Goal: Task Accomplishment & Management: Use online tool/utility

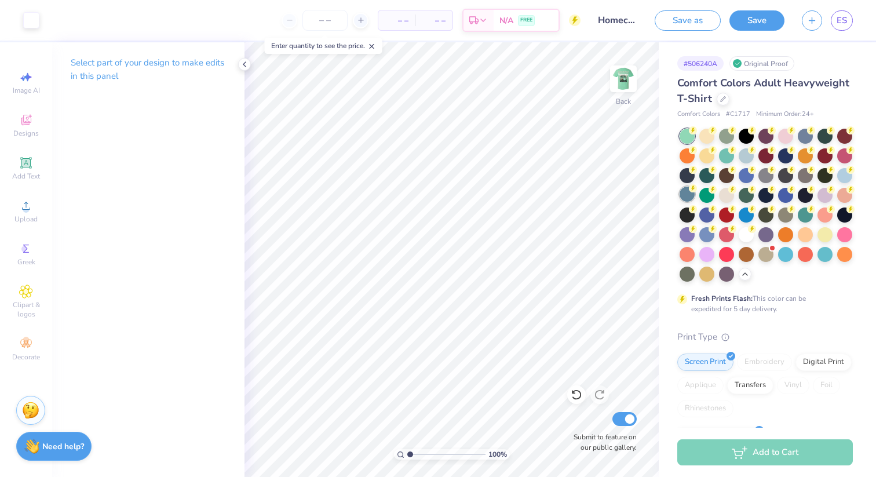
click at [689, 194] on div at bounding box center [687, 194] width 15 height 15
click at [242, 65] on icon at bounding box center [244, 64] width 9 height 9
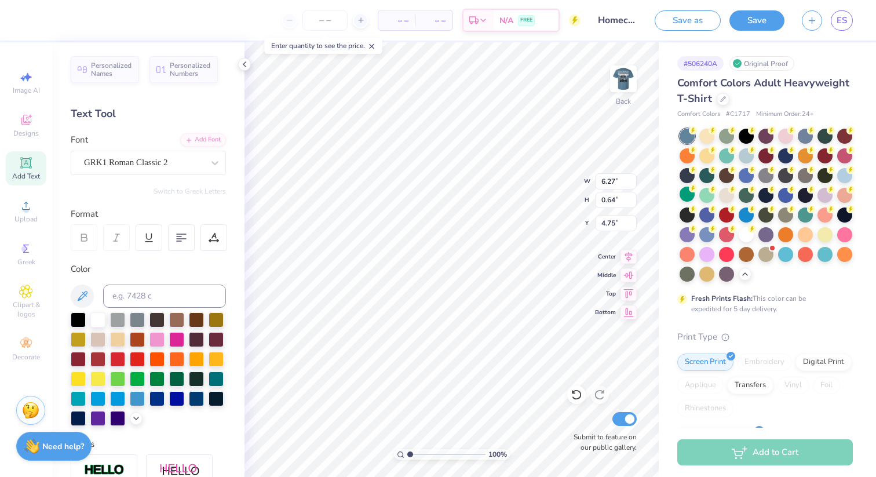
type input "4.12"
type textarea "beta theta pi"
type input "3.93"
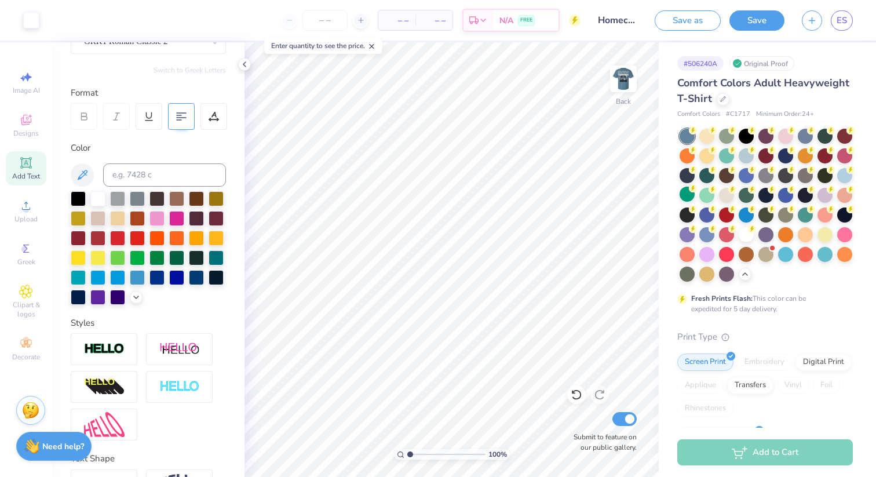
scroll to position [196, 0]
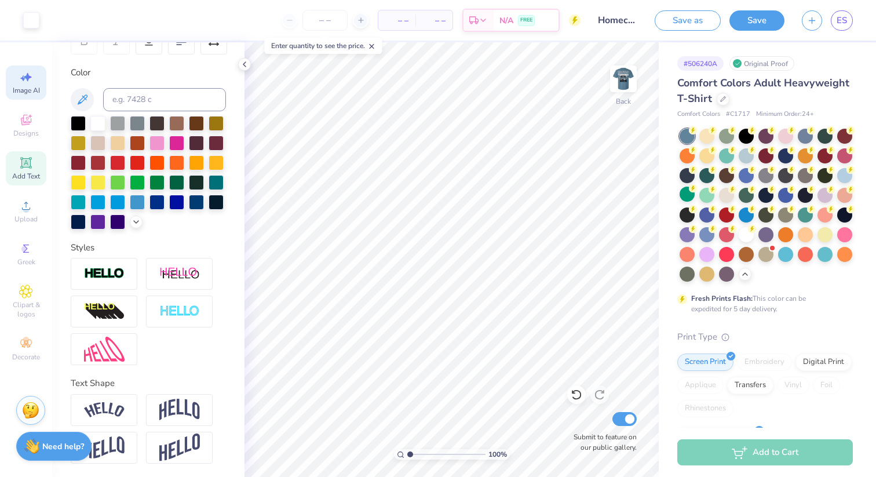
click at [24, 88] on span "Image AI" at bounding box center [26, 90] width 27 height 9
select select "4"
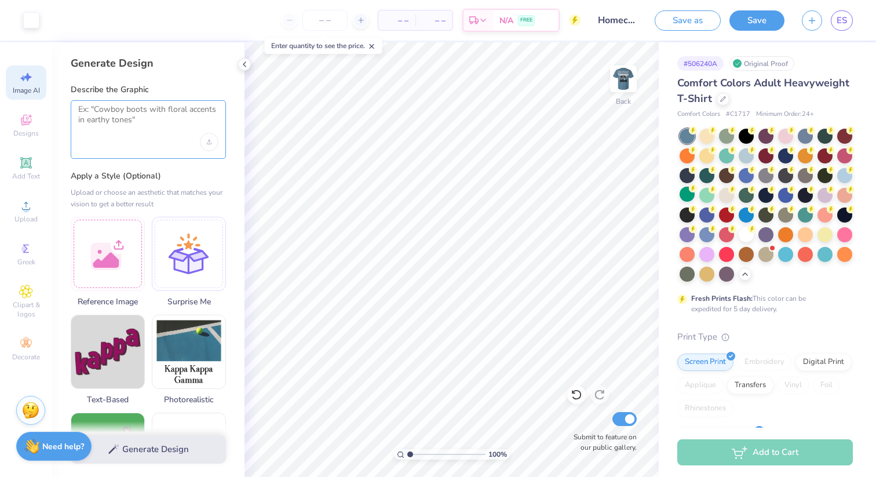
click at [150, 131] on textarea at bounding box center [148, 118] width 140 height 29
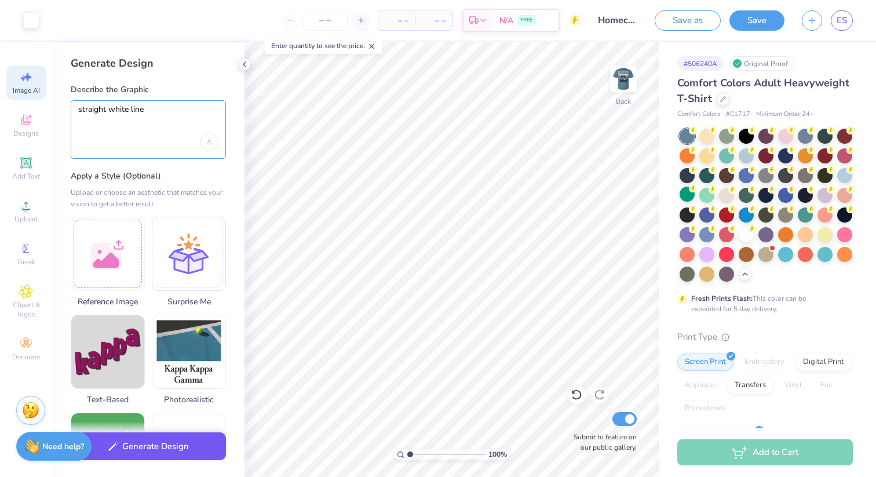
type textarea "straight white line"
click at [150, 442] on button "Generate Design" at bounding box center [148, 446] width 155 height 28
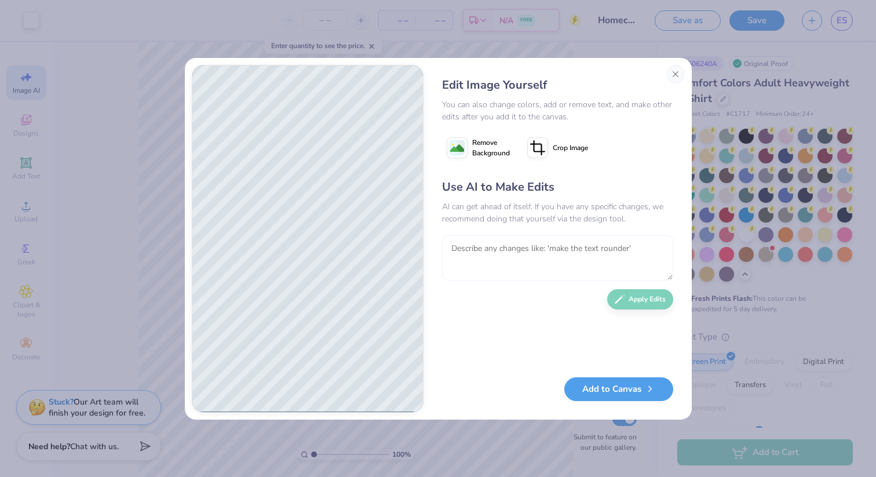
click at [482, 252] on textarea at bounding box center [557, 257] width 231 height 45
click at [467, 249] on textarea "To enrich screen reader interactions, please activate Accessibility in Grammarl…" at bounding box center [557, 257] width 231 height 45
type textarea "make the line thinner and horizontal"
click at [635, 296] on button "Apply Edits" at bounding box center [640, 296] width 66 height 20
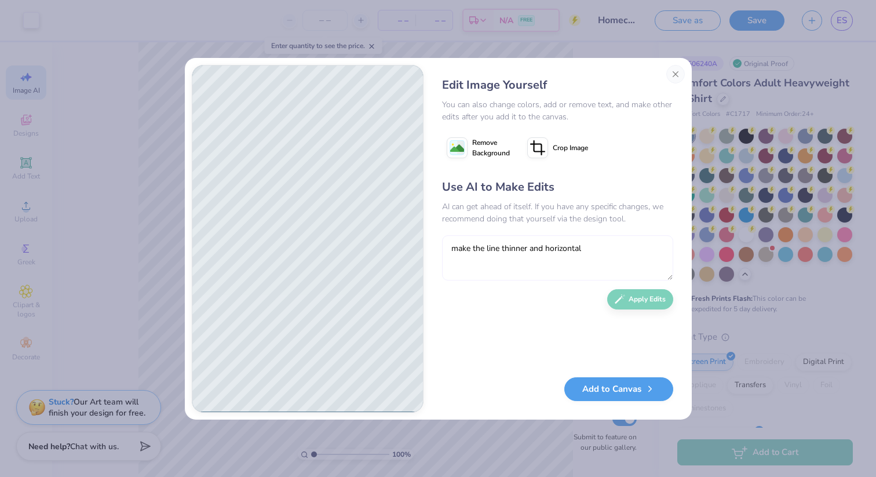
click at [563, 265] on textarea "make the line thinner and horizontal" at bounding box center [557, 257] width 231 height 45
click at [676, 79] on button "Close" at bounding box center [675, 74] width 19 height 19
click at [673, 68] on div "# 506240A Original Proof Comfort Colors Adult Heavyweight T-Shirt Comfort Color…" at bounding box center [767, 365] width 217 height 647
click at [676, 75] on div "# 506240A Original Proof Comfort Colors Adult Heavyweight T-Shirt Comfort Color…" at bounding box center [767, 365] width 217 height 647
click at [671, 74] on div "# 506240A Original Proof Comfort Colors Adult Heavyweight T-Shirt Comfort Color…" at bounding box center [767, 365] width 217 height 647
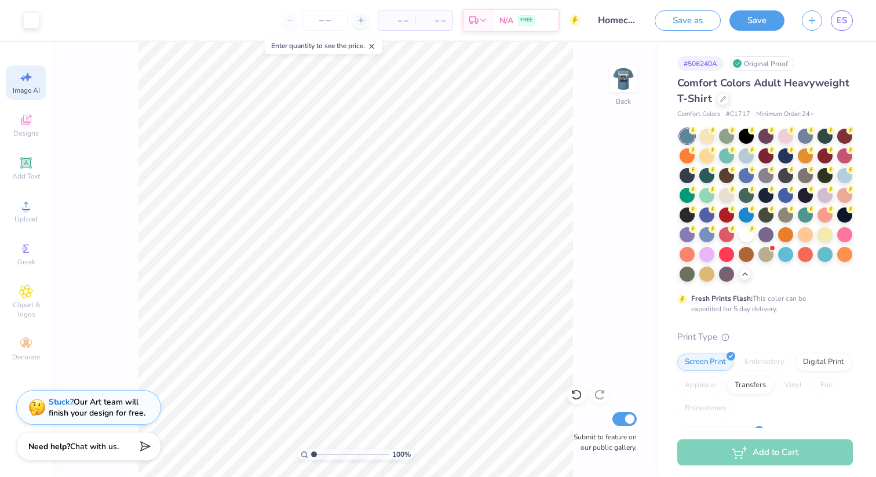
scroll to position [0, 26]
click at [13, 88] on span "Image AI" at bounding box center [26, 90] width 27 height 9
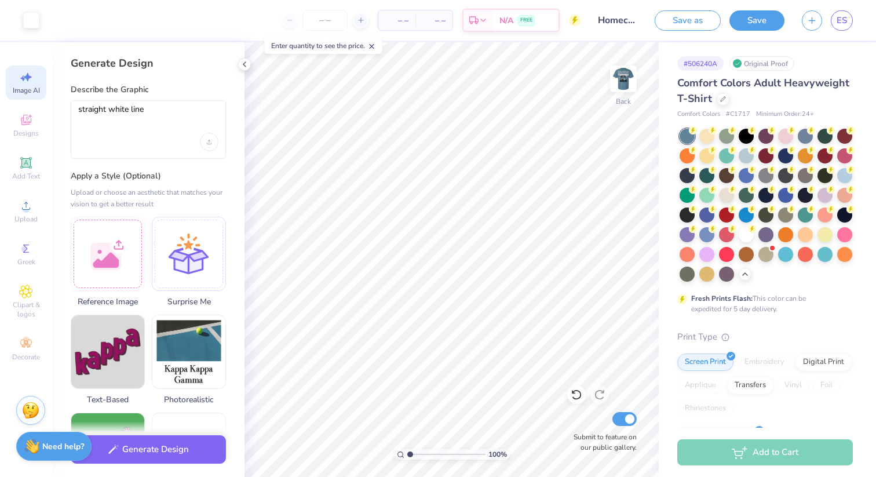
scroll to position [0, 0]
click at [168, 111] on textarea "straight white line" at bounding box center [148, 118] width 140 height 29
click at [76, 110] on div "straight white line" at bounding box center [148, 129] width 155 height 59
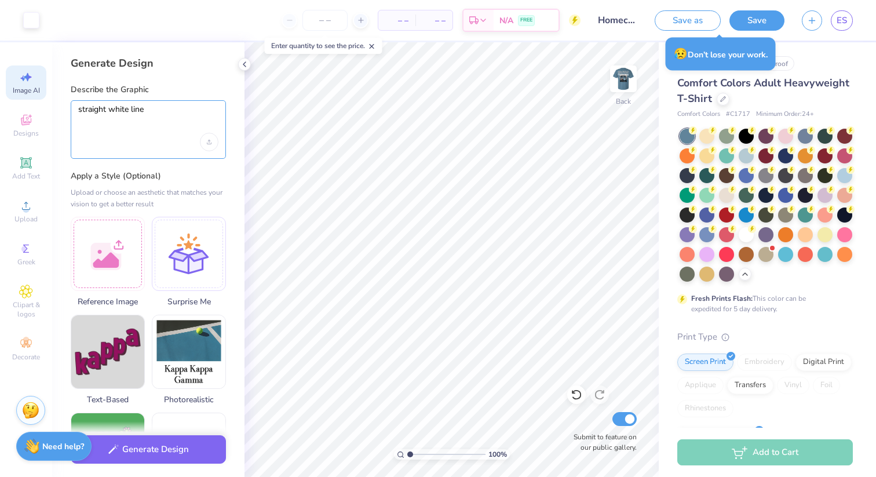
click at [80, 107] on textarea "straight white line" at bounding box center [148, 118] width 140 height 29
type textarea "thin horizontal straight white line"
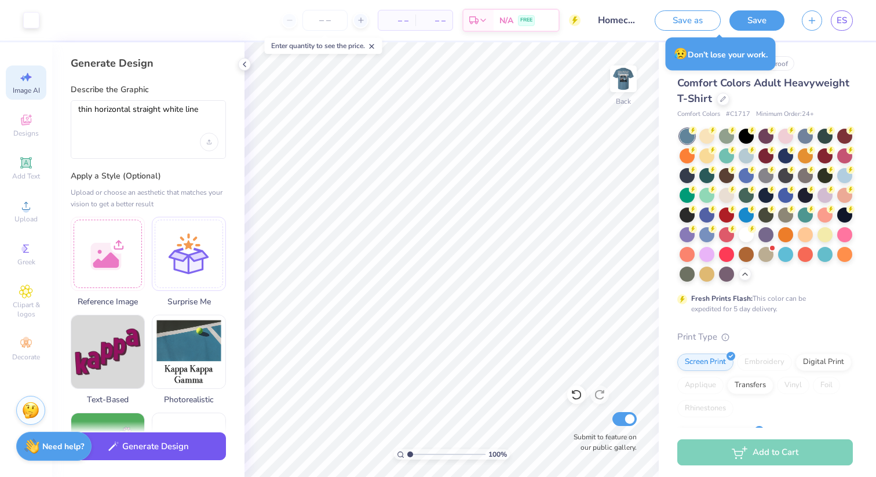
click at [147, 450] on button "Generate Design" at bounding box center [148, 446] width 155 height 28
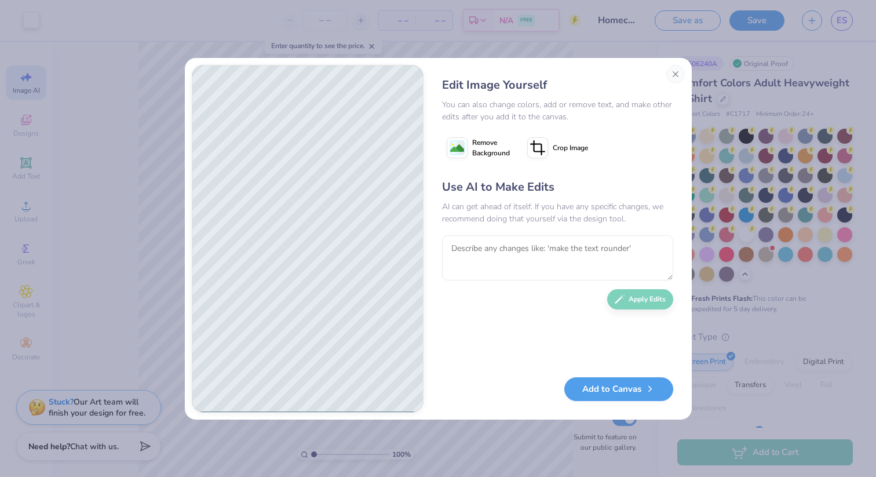
drag, startPoint x: 147, startPoint y: 450, endPoint x: 43, endPoint y: 388, distance: 120.9
click at [145, 450] on div "Edit Image Yourself You can also change colors, add or remove text, and make ot…" at bounding box center [438, 238] width 876 height 477
click at [559, 272] on textarea at bounding box center [557, 257] width 231 height 45
click at [530, 256] on textarea at bounding box center [557, 257] width 231 height 45
click at [622, 391] on button "Add to Canvas" at bounding box center [618, 386] width 109 height 24
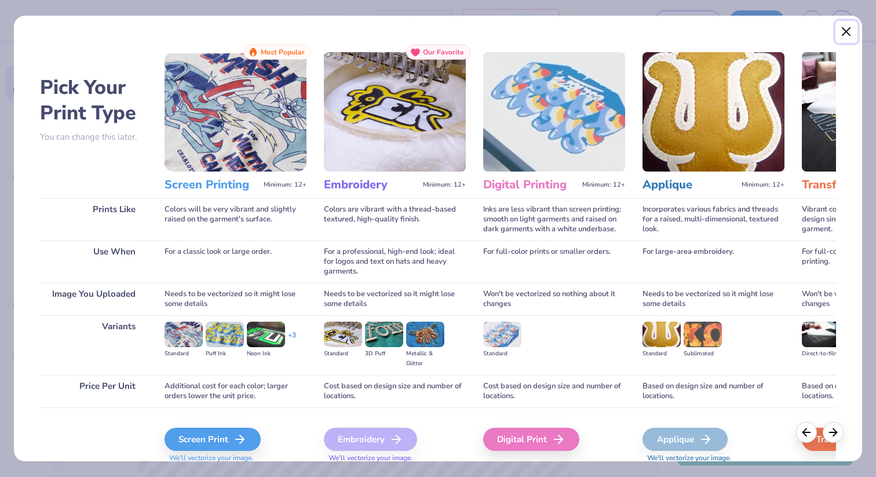
click at [844, 34] on button "Close" at bounding box center [847, 32] width 22 height 22
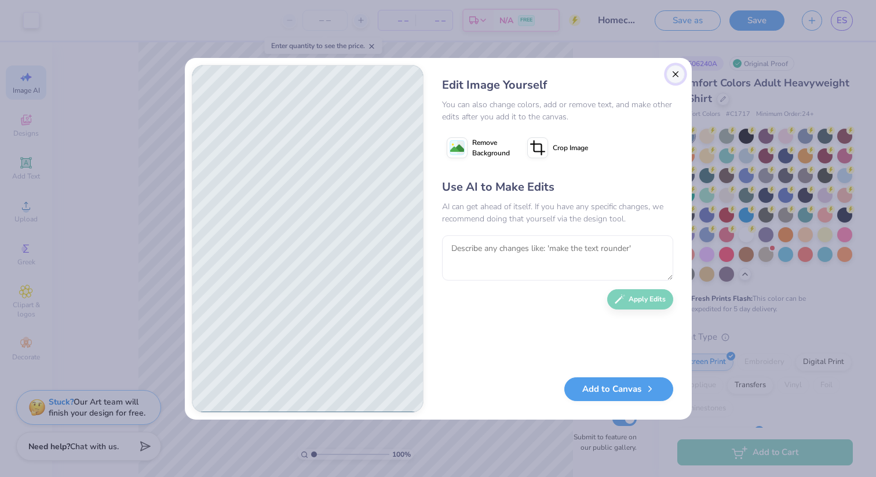
click at [672, 69] on button "Close" at bounding box center [675, 74] width 19 height 19
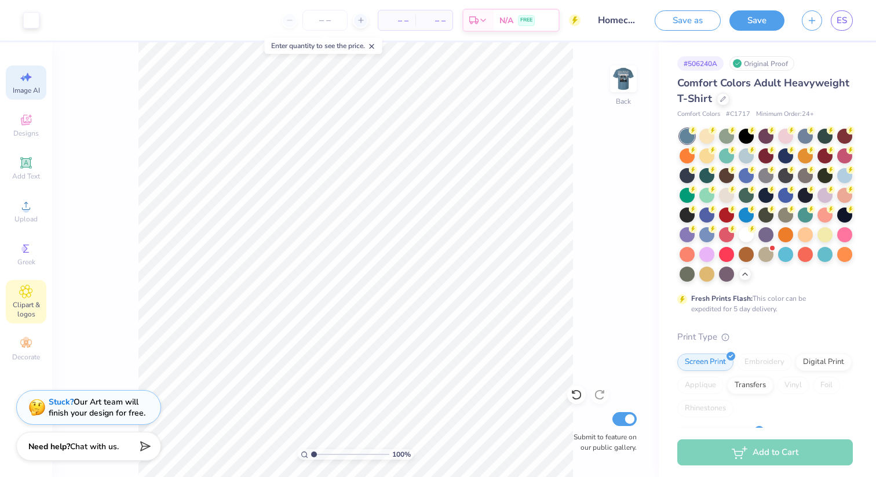
click at [25, 311] on span "Clipart & logos" at bounding box center [26, 309] width 41 height 19
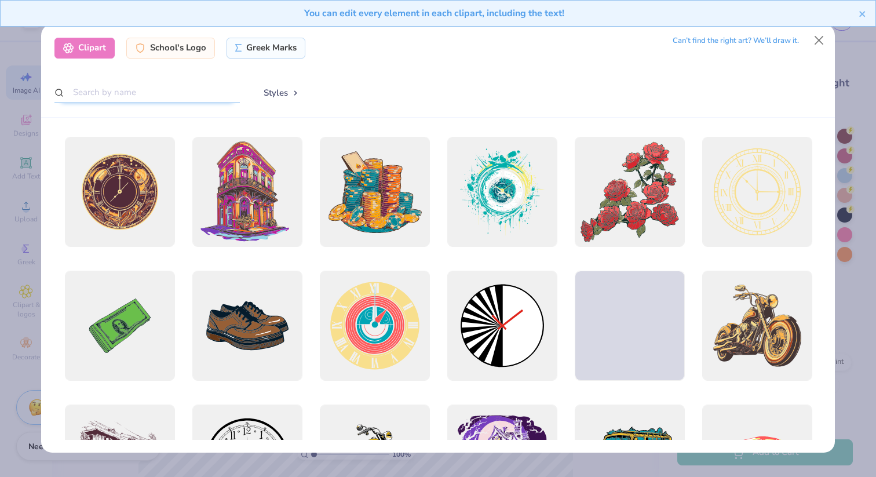
click at [167, 97] on input "text" at bounding box center [146, 92] width 185 height 21
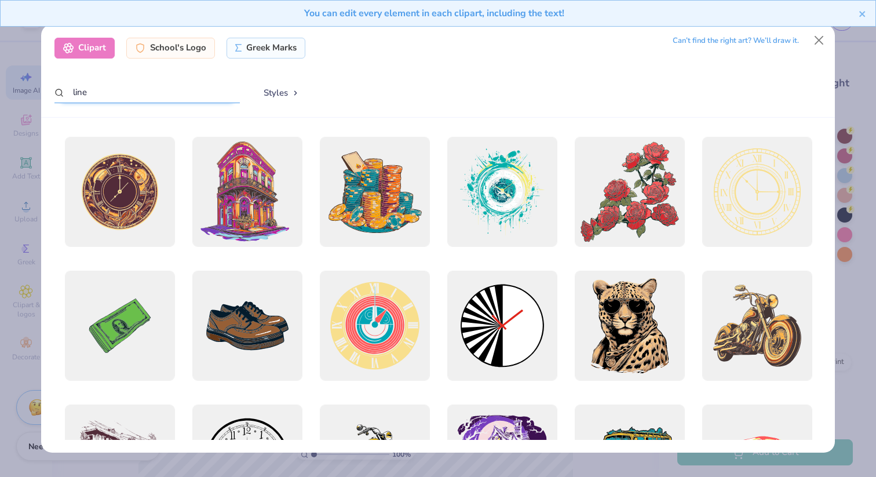
type input "line"
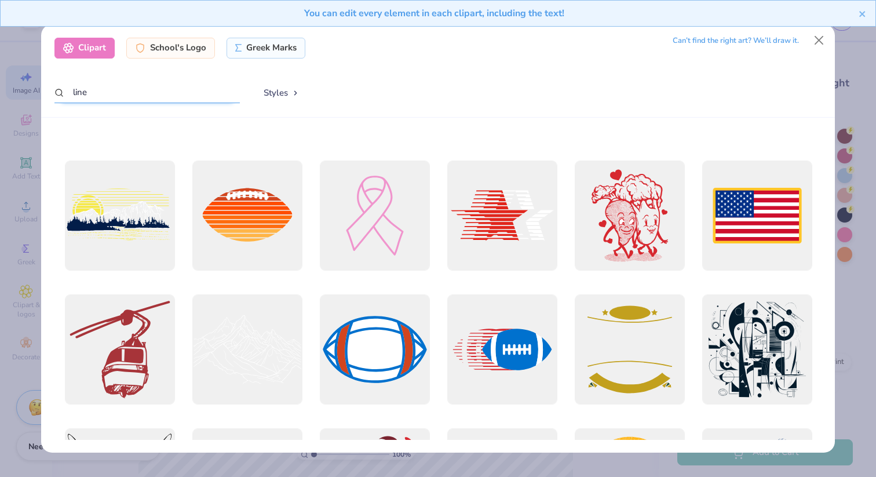
scroll to position [1738, 0]
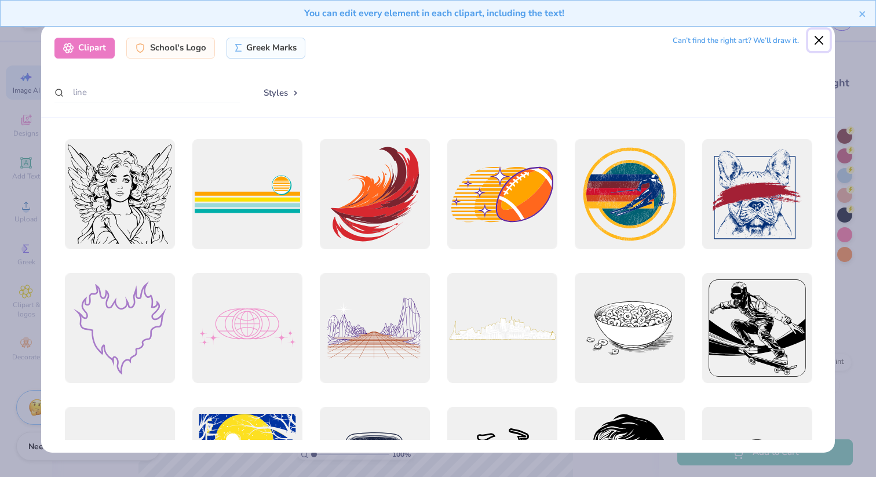
click at [818, 42] on button "Close" at bounding box center [819, 41] width 22 height 22
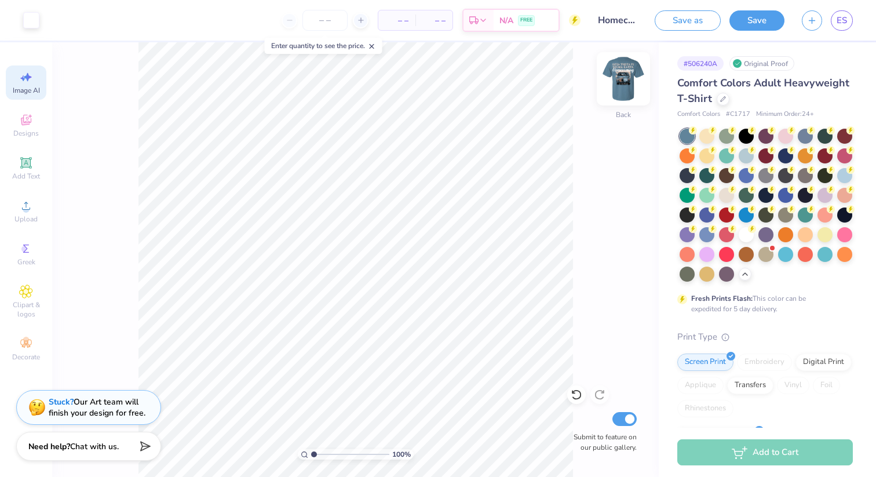
click at [618, 77] on img at bounding box center [623, 79] width 46 height 46
click at [42, 13] on div at bounding box center [60, 20] width 75 height 16
click at [50, 19] on div at bounding box center [52, 19] width 16 height 16
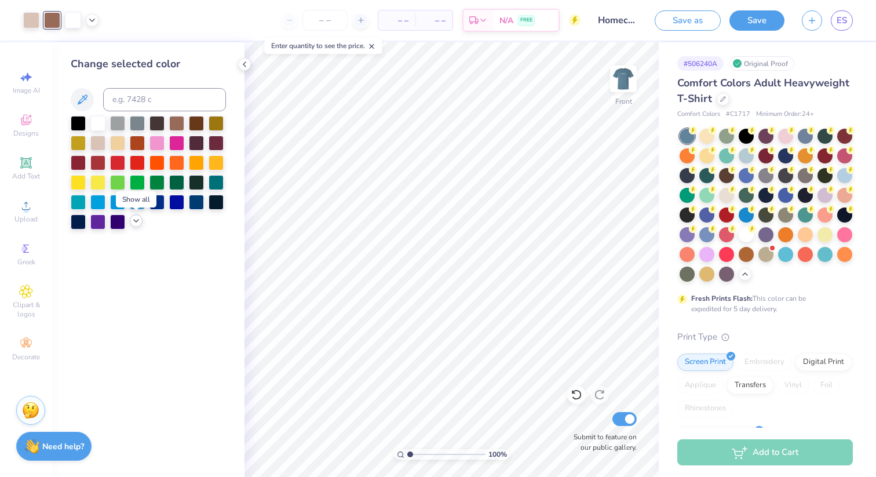
click at [132, 217] on icon at bounding box center [136, 220] width 9 height 9
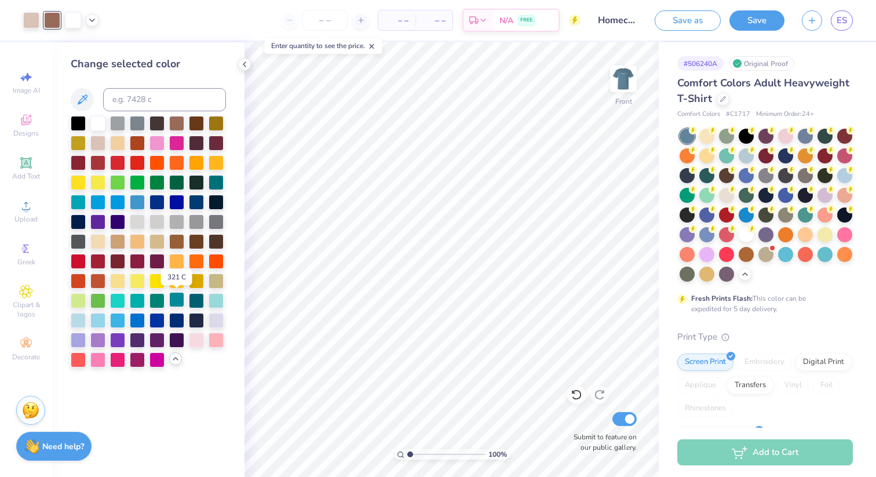
click at [177, 300] on div at bounding box center [176, 299] width 15 height 15
click at [35, 18] on div at bounding box center [31, 19] width 16 height 16
click at [217, 303] on div at bounding box center [216, 299] width 15 height 15
click at [79, 304] on div at bounding box center [78, 299] width 15 height 15
click at [79, 314] on div at bounding box center [78, 319] width 15 height 15
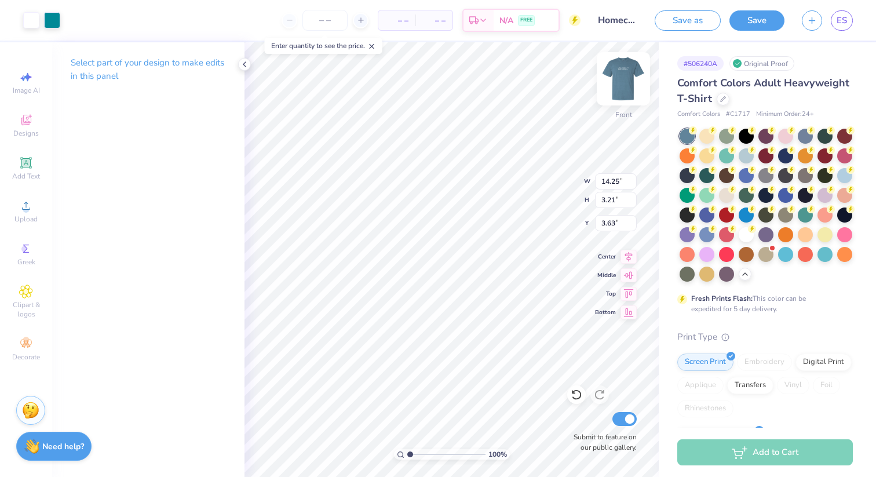
type input "12.43"
type input "2.80"
type input "3.57"
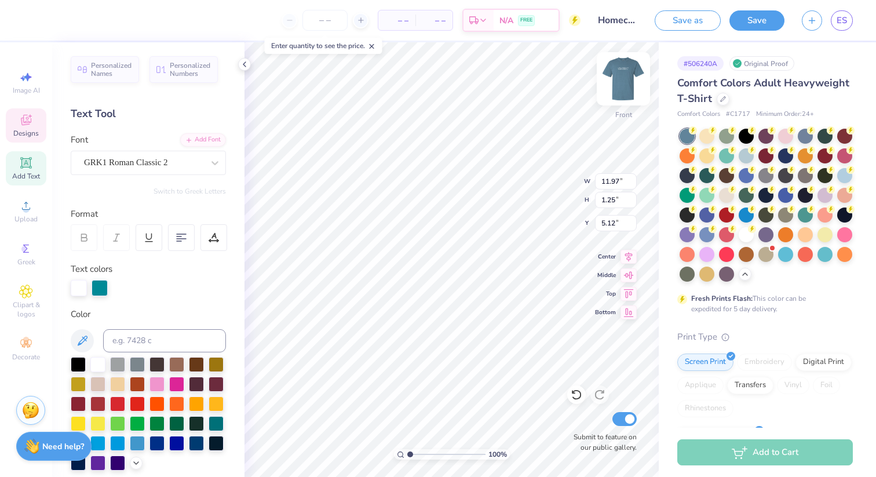
type input "12.43"
type input "1.14"
type input "3.57"
type input "11.97"
type input "1.25"
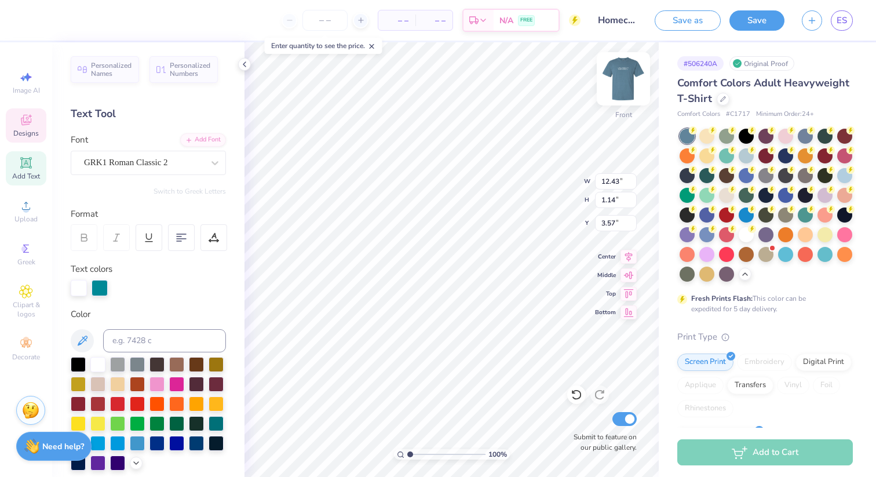
type input "5.12"
type input "11.21"
type input "1.17"
type input "5.08"
type input "3.67"
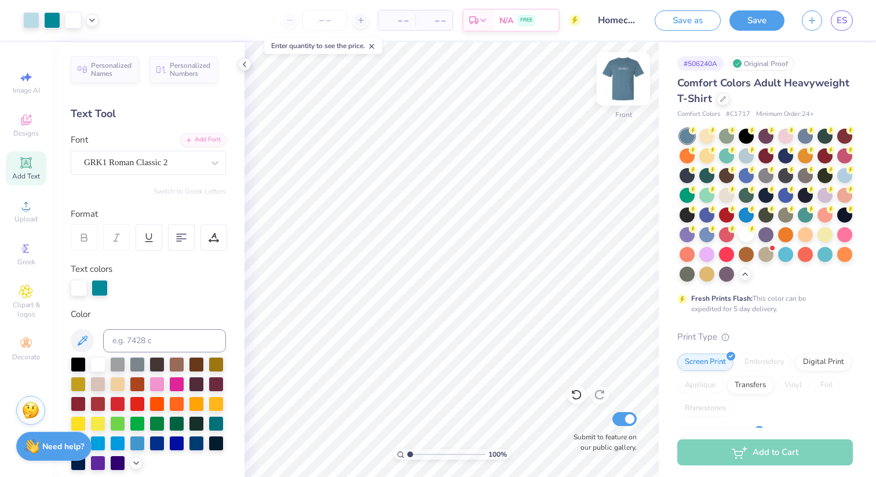
click at [621, 78] on img at bounding box center [623, 79] width 46 height 46
click at [245, 64] on icon at bounding box center [244, 64] width 9 height 9
